Goal: Transaction & Acquisition: Download file/media

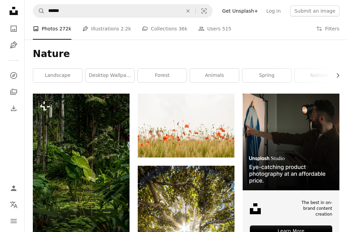
scroll to position [6727, 0]
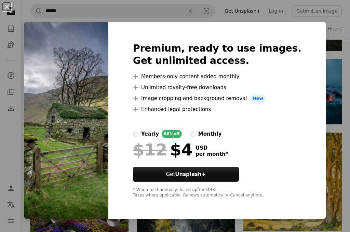
click at [90, 101] on img at bounding box center [66, 120] width 84 height 197
click at [5, 5] on button "An X shape" at bounding box center [7, 7] width 8 height 8
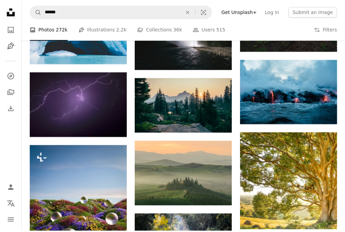
scroll to position [6829, 0]
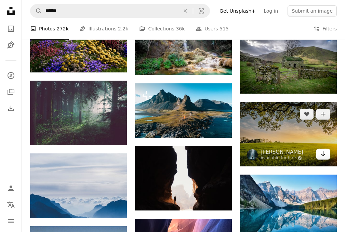
click at [322, 150] on icon "Arrow pointing down" at bounding box center [322, 154] width 5 height 8
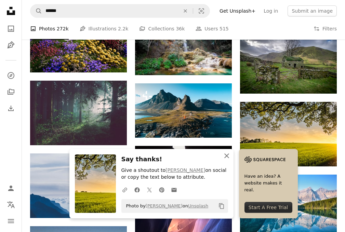
click at [226, 155] on icon "button" at bounding box center [226, 156] width 5 height 5
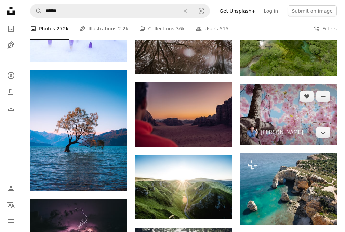
scroll to position [7855, 0]
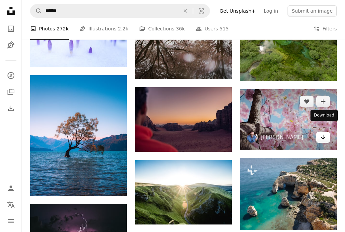
click at [326, 132] on link "Arrow pointing down" at bounding box center [323, 137] width 14 height 11
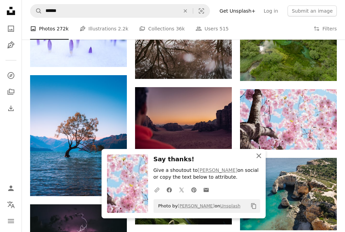
click at [257, 154] on icon "button" at bounding box center [258, 156] width 5 height 5
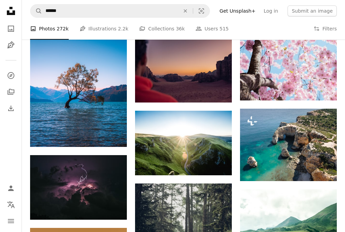
scroll to position [7958, 0]
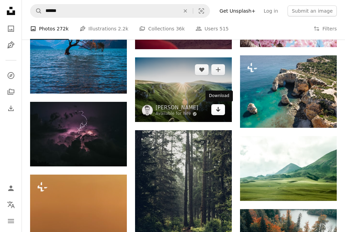
click at [219, 111] on icon "Arrow pointing down" at bounding box center [217, 109] width 5 height 8
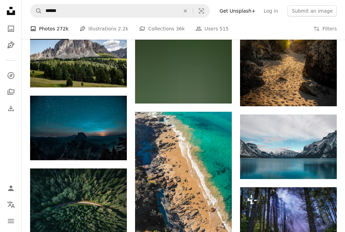
scroll to position [11402, 0]
